Goal: Task Accomplishment & Management: Manage account settings

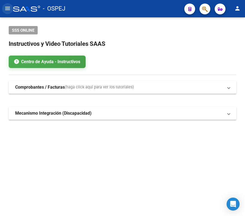
click at [7, 9] on mat-icon "menu" at bounding box center [7, 8] width 7 height 7
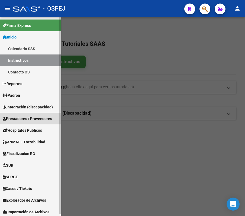
click at [18, 114] on link "Prestadores / Proveedores" at bounding box center [30, 119] width 61 height 12
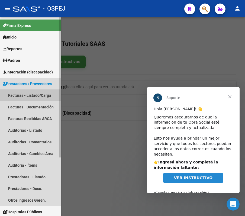
click at [33, 95] on link "Facturas - Listado/Carga" at bounding box center [30, 96] width 61 height 12
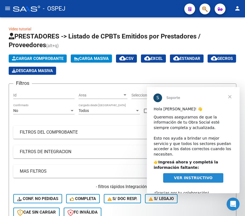
click at [232, 95] on span "Cerrar" at bounding box center [231, 97] width 20 height 20
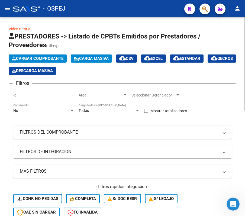
click at [46, 110] on div "No" at bounding box center [41, 111] width 56 height 5
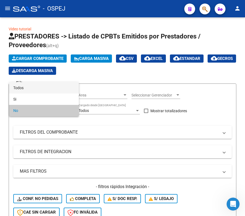
click at [41, 92] on span "Todos" at bounding box center [43, 87] width 61 height 11
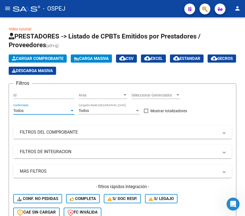
scroll to position [36, 0]
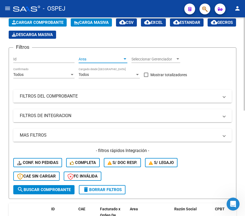
click at [103, 57] on span "Area" at bounding box center [101, 59] width 44 height 5
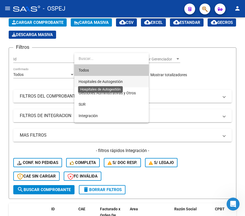
click at [111, 81] on span "Hospitales de Autogestión" at bounding box center [101, 82] width 44 height 4
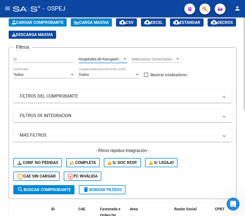
click at [95, 99] on mat-expansion-panel-header "FILTROS DEL COMPROBANTE" at bounding box center [122, 96] width 219 height 13
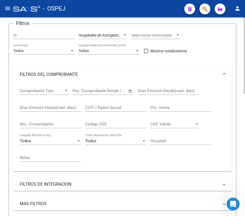
scroll to position [72, 0]
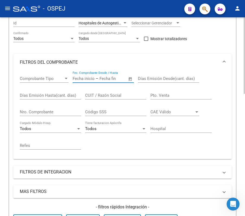
click at [84, 78] on input "text" at bounding box center [84, 78] width 22 height 5
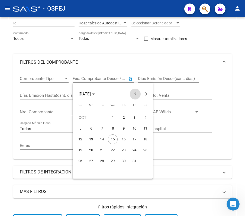
click at [139, 90] on span "Previous month" at bounding box center [135, 94] width 11 height 11
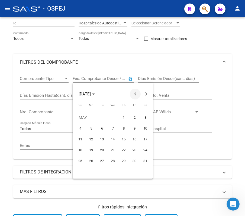
click at [139, 90] on span "Previous month" at bounding box center [135, 94] width 11 height 11
click at [147, 92] on span "Next month" at bounding box center [146, 94] width 11 height 11
click at [134, 97] on span "Previous month" at bounding box center [135, 94] width 11 height 11
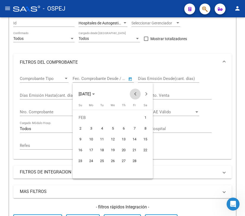
click at [134, 97] on span "Previous month" at bounding box center [135, 94] width 11 height 11
click at [146, 96] on button "Next month" at bounding box center [146, 94] width 11 height 11
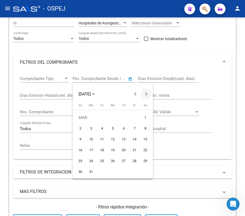
click at [146, 96] on button "Next month" at bounding box center [146, 94] width 11 height 11
click at [145, 95] on button "Next month" at bounding box center [146, 94] width 11 height 11
click at [125, 118] on span "1" at bounding box center [124, 118] width 10 height 10
type input "[DATE]"
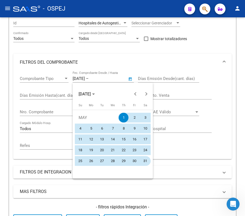
click at [144, 158] on span "31" at bounding box center [146, 161] width 10 height 10
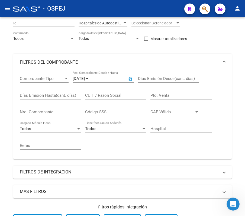
type input "[DATE]"
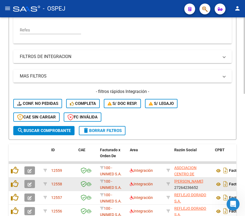
scroll to position [181, 0]
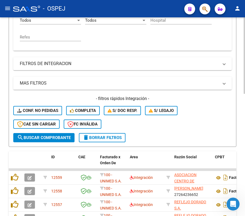
click at [58, 136] on span "search Buscar Comprobante" at bounding box center [44, 138] width 54 height 5
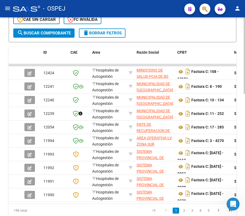
scroll to position [318, 0]
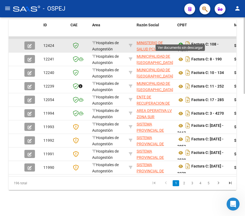
click at [181, 41] on icon at bounding box center [181, 44] width 7 height 7
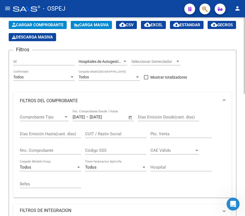
scroll to position [0, 0]
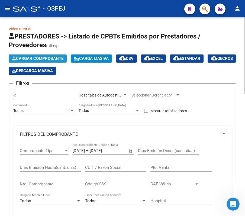
click at [56, 56] on span "Cargar Comprobante" at bounding box center [38, 58] width 52 height 5
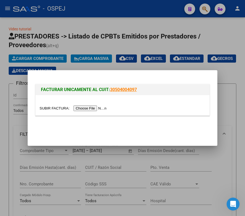
click at [181, 30] on div at bounding box center [122, 108] width 245 height 216
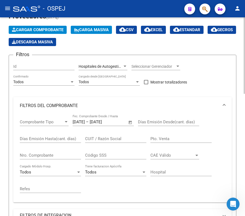
scroll to position [29, 0]
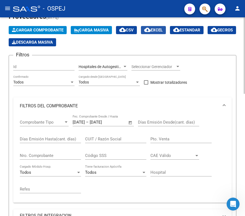
click at [151, 28] on mat-icon "cloud_download" at bounding box center [147, 30] width 7 height 7
